Goal: Task Accomplishment & Management: Use online tool/utility

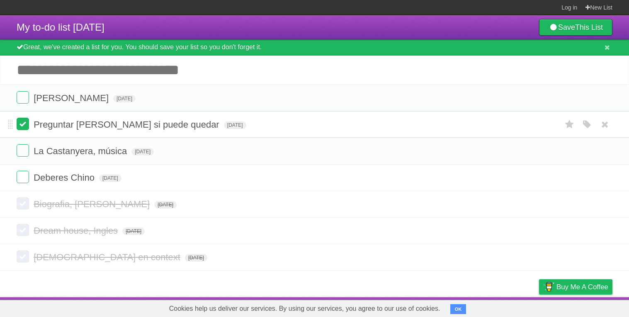
click at [21, 128] on label at bounding box center [23, 124] width 12 height 12
click at [22, 97] on label at bounding box center [23, 97] width 12 height 12
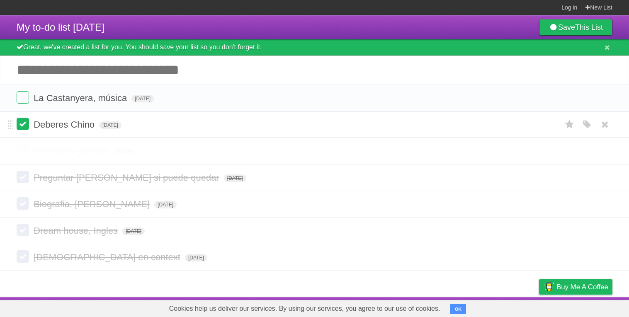
click at [25, 147] on label at bounding box center [23, 150] width 12 height 12
click at [21, 155] on label at bounding box center [23, 150] width 12 height 12
click at [21, 128] on label at bounding box center [23, 124] width 12 height 12
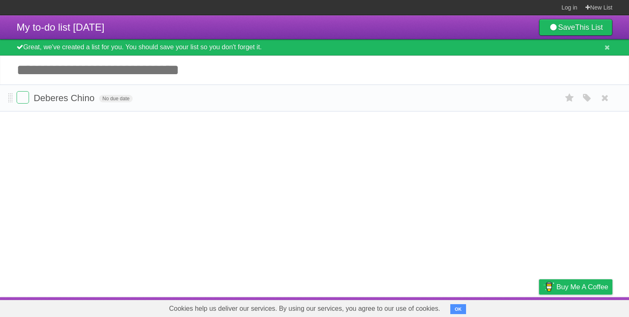
click at [15, 105] on li "Deberes Chino No due date White Red Blue Green Purple Orange" at bounding box center [314, 98] width 629 height 27
click at [22, 96] on label at bounding box center [23, 97] width 12 height 12
